Goal: Task Accomplishment & Management: Manage account settings

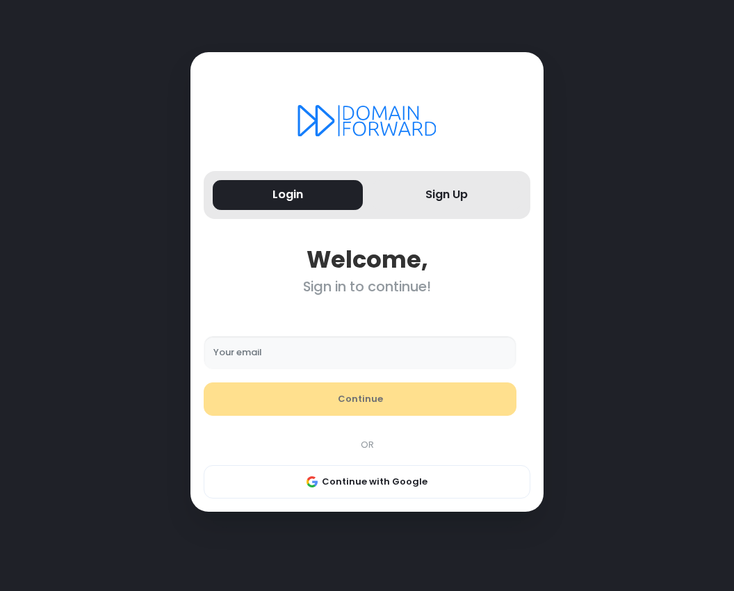
click at [294, 360] on input "Your email" at bounding box center [360, 352] width 313 height 33
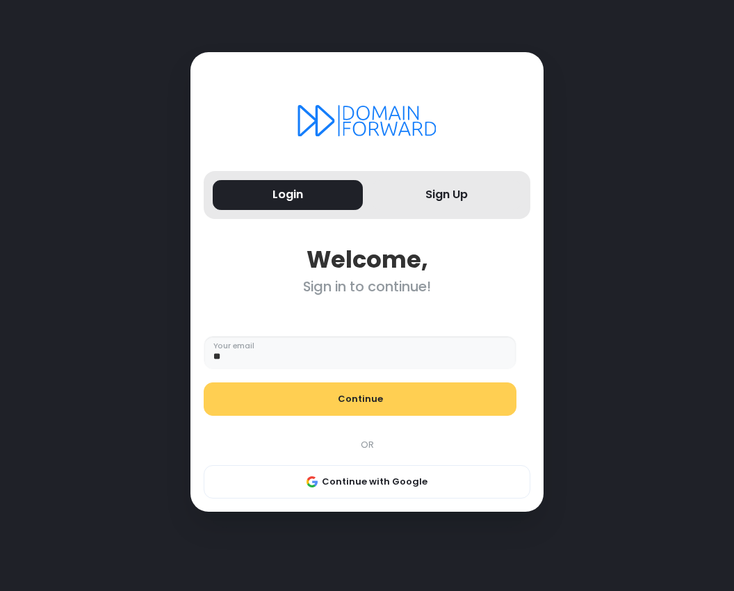
type input "*"
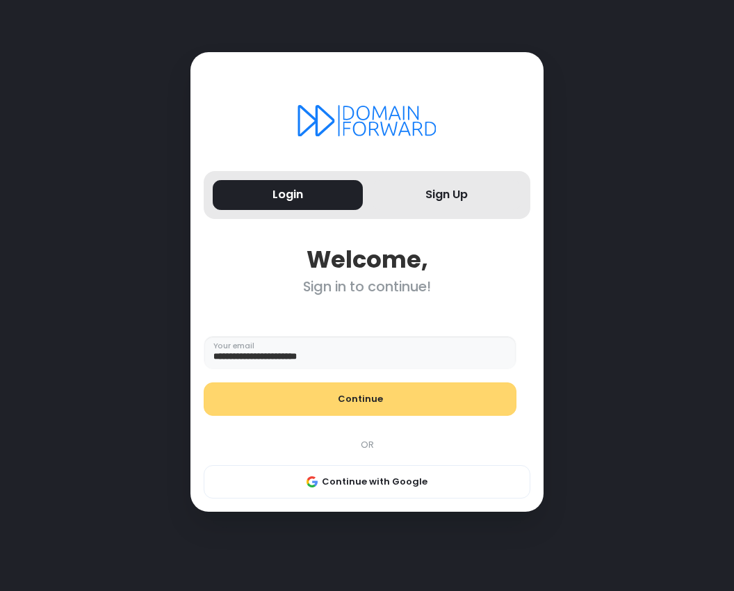
type input "**********"
click at [403, 397] on button "Continue" at bounding box center [360, 399] width 313 height 33
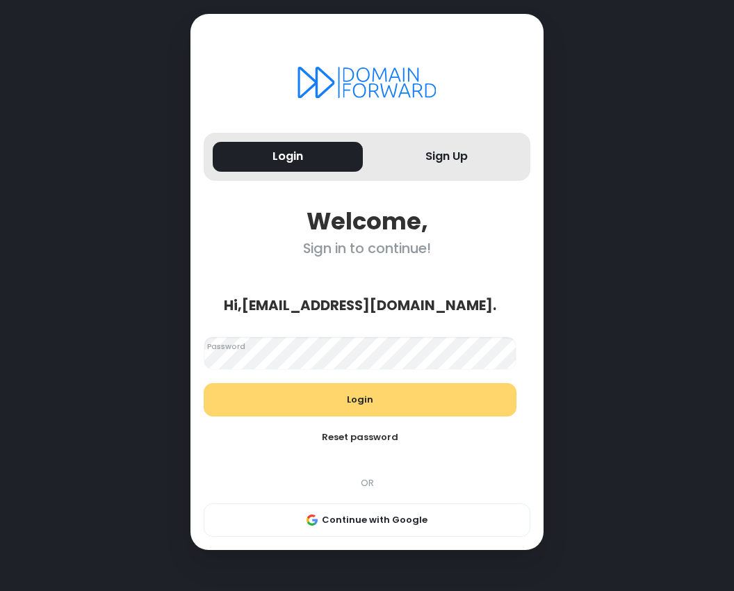
click at [297, 403] on button "Login" at bounding box center [360, 399] width 313 height 33
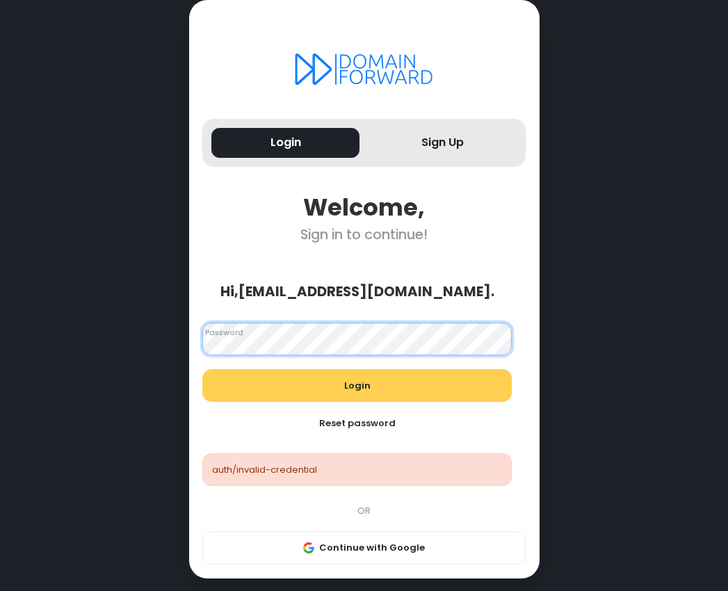
click at [125, 357] on div "Login Sign Up Welcome, Sign in to continue! Hi, noskiibusiness@gmail.com . Look…" at bounding box center [364, 303] width 728 height 606
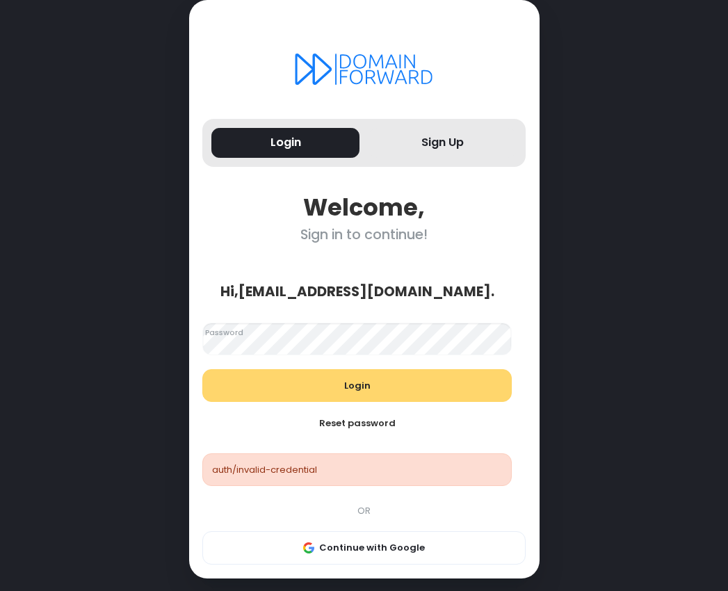
click at [357, 383] on button "Login" at bounding box center [357, 385] width 310 height 33
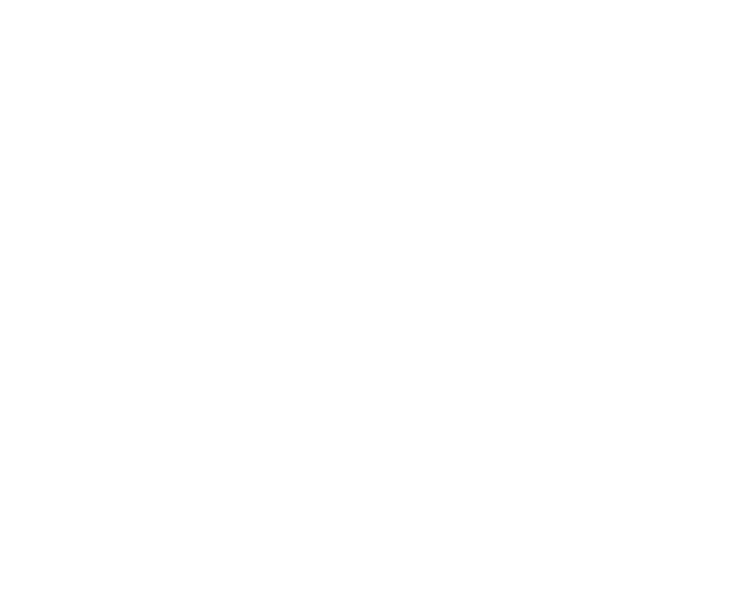
click at [713, 0] on div at bounding box center [367, 0] width 734 height 0
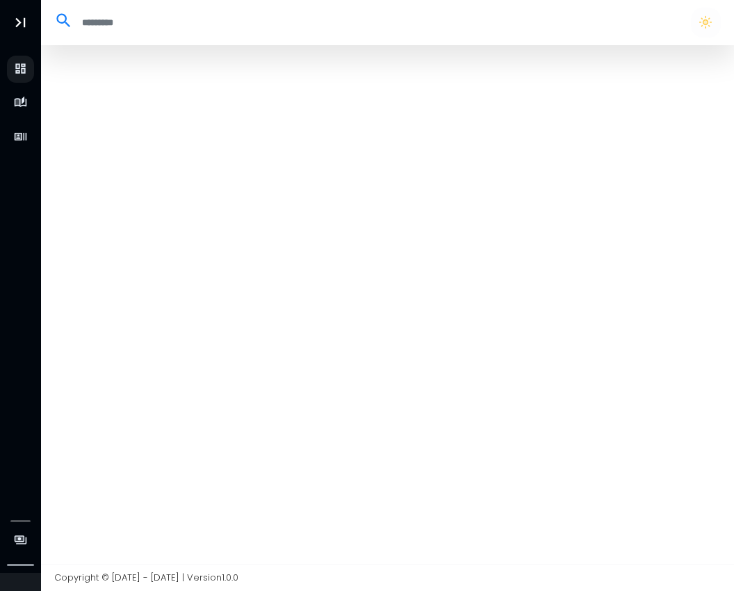
click at [75, 88] on div at bounding box center [388, 304] width 694 height 519
drag, startPoint x: 81, startPoint y: 88, endPoint x: 94, endPoint y: 65, distance: 26.5
click at [93, 65] on div at bounding box center [388, 304] width 694 height 519
drag, startPoint x: 95, startPoint y: 70, endPoint x: 90, endPoint y: 97, distance: 27.6
click at [95, 72] on div at bounding box center [388, 304] width 694 height 519
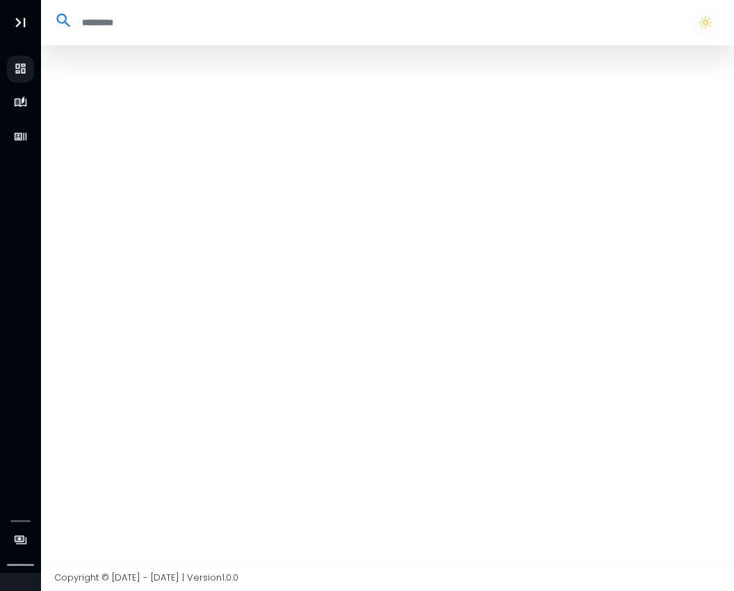
drag, startPoint x: 90, startPoint y: 97, endPoint x: 95, endPoint y: 103, distance: 7.4
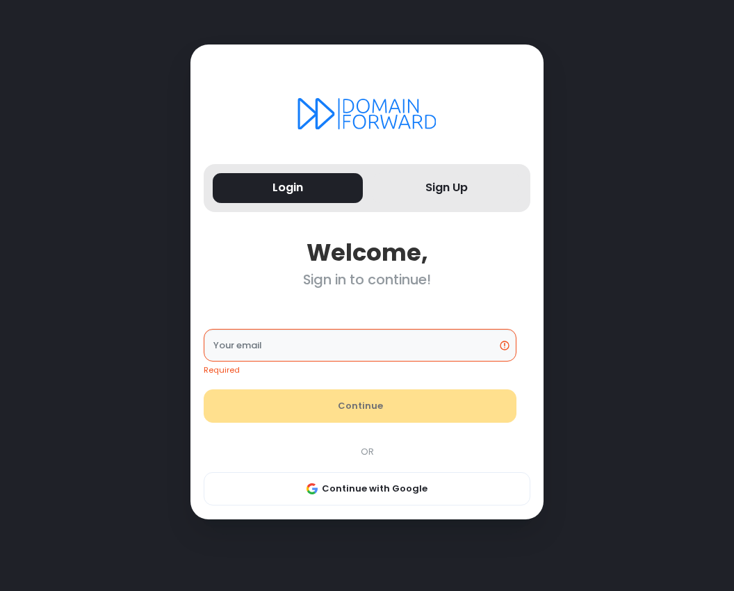
click at [90, 72] on div "Login Sign Up Welcome, Sign in to continue! Required Your email Continue OR Con…" at bounding box center [367, 295] width 734 height 591
click at [91, 70] on div "Login Sign Up Welcome, Sign in to continue! Required Your email Continue OR Con…" at bounding box center [367, 295] width 734 height 591
